Goal: Transaction & Acquisition: Purchase product/service

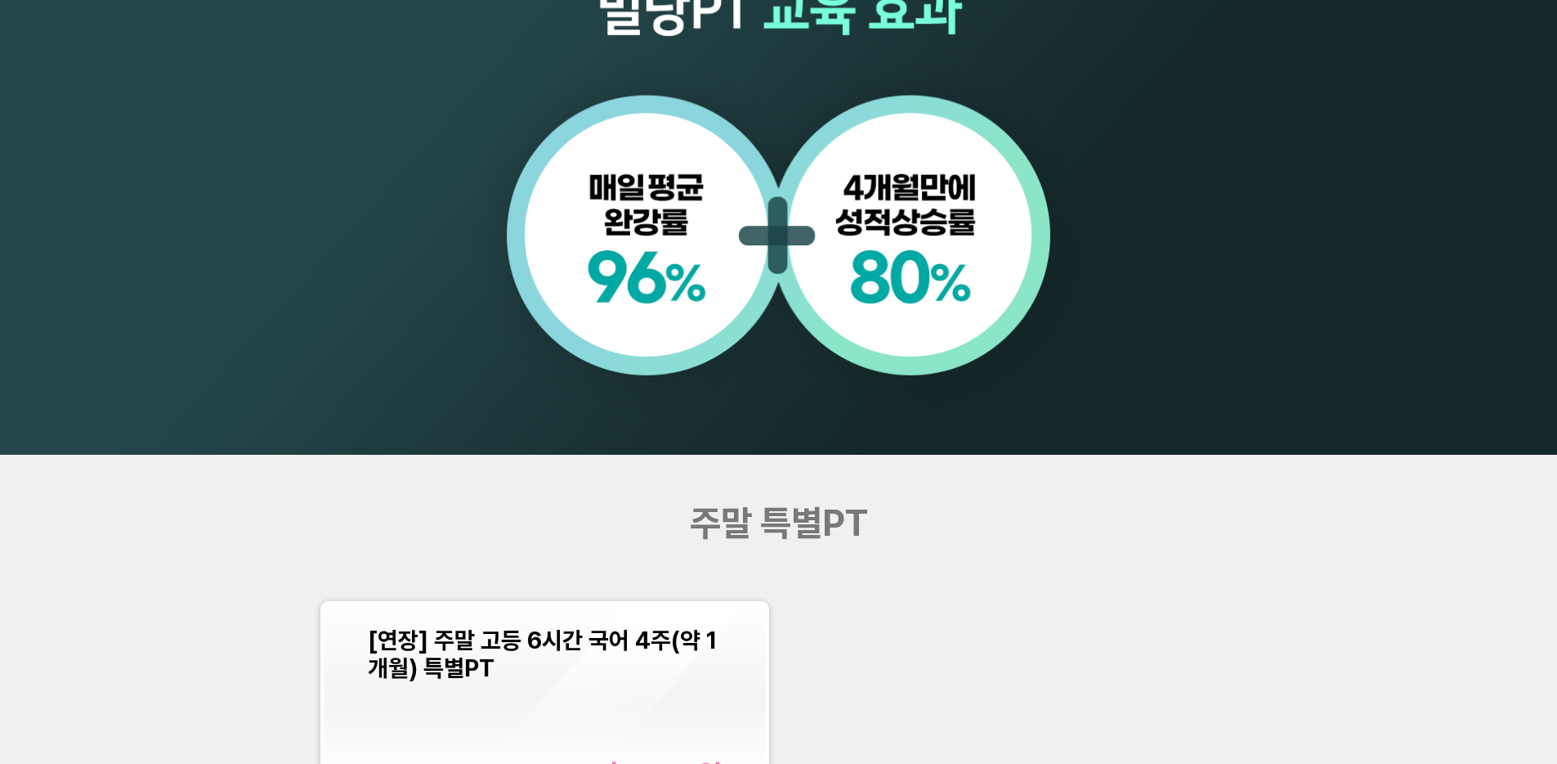
scroll to position [2200, 0]
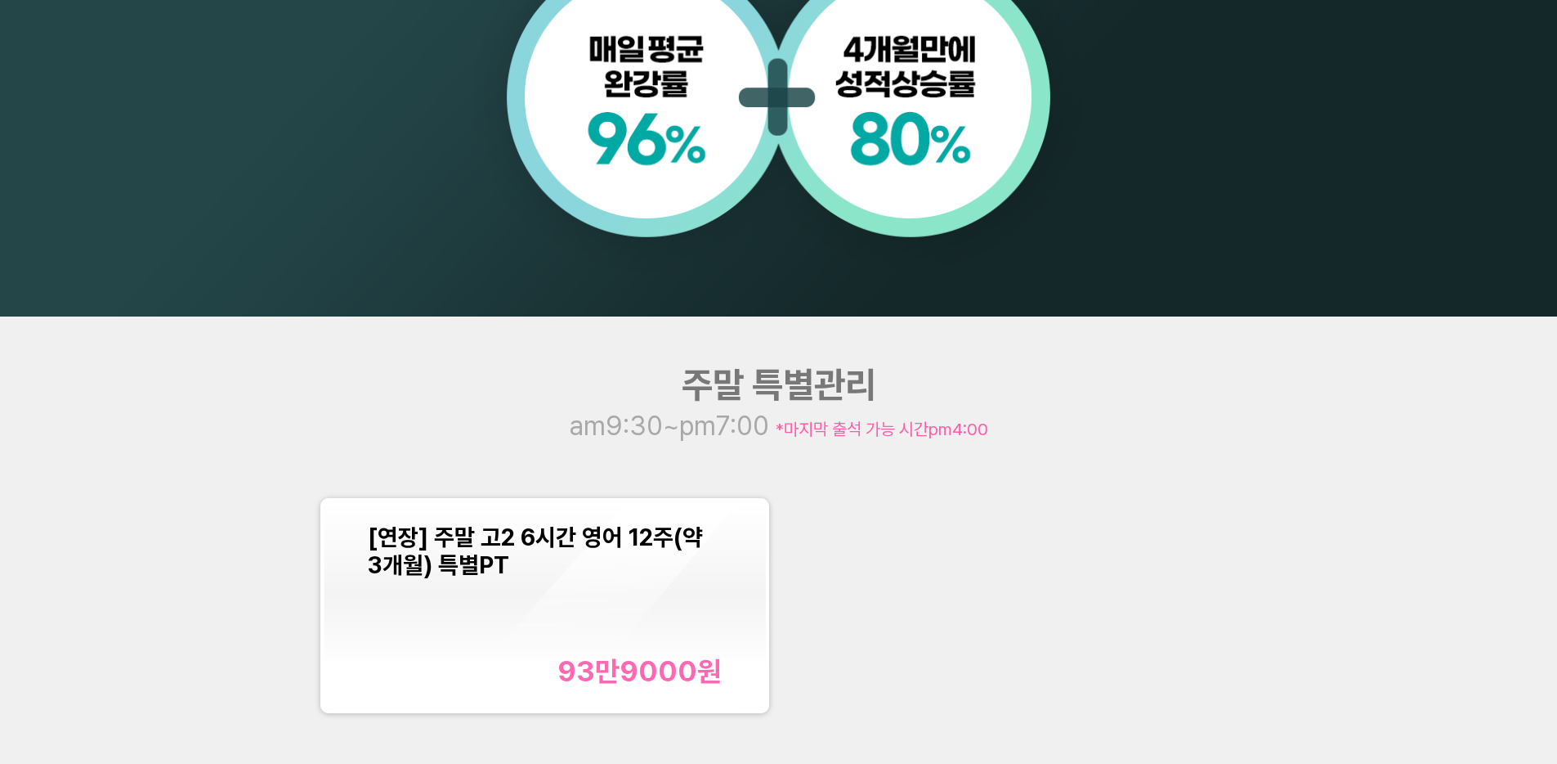
scroll to position [1926, 0]
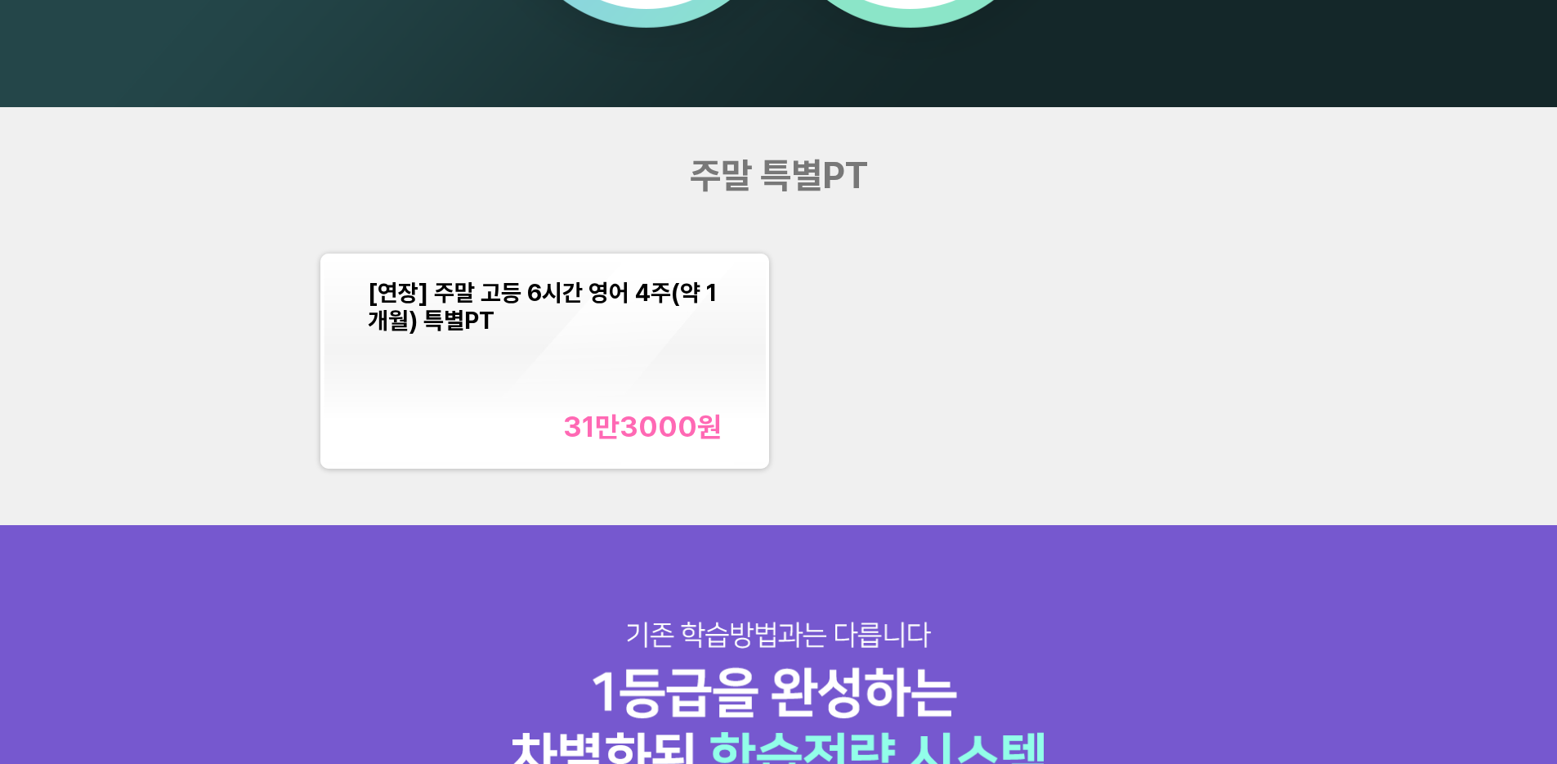
scroll to position [1952, 0]
